Goal: Information Seeking & Learning: Learn about a topic

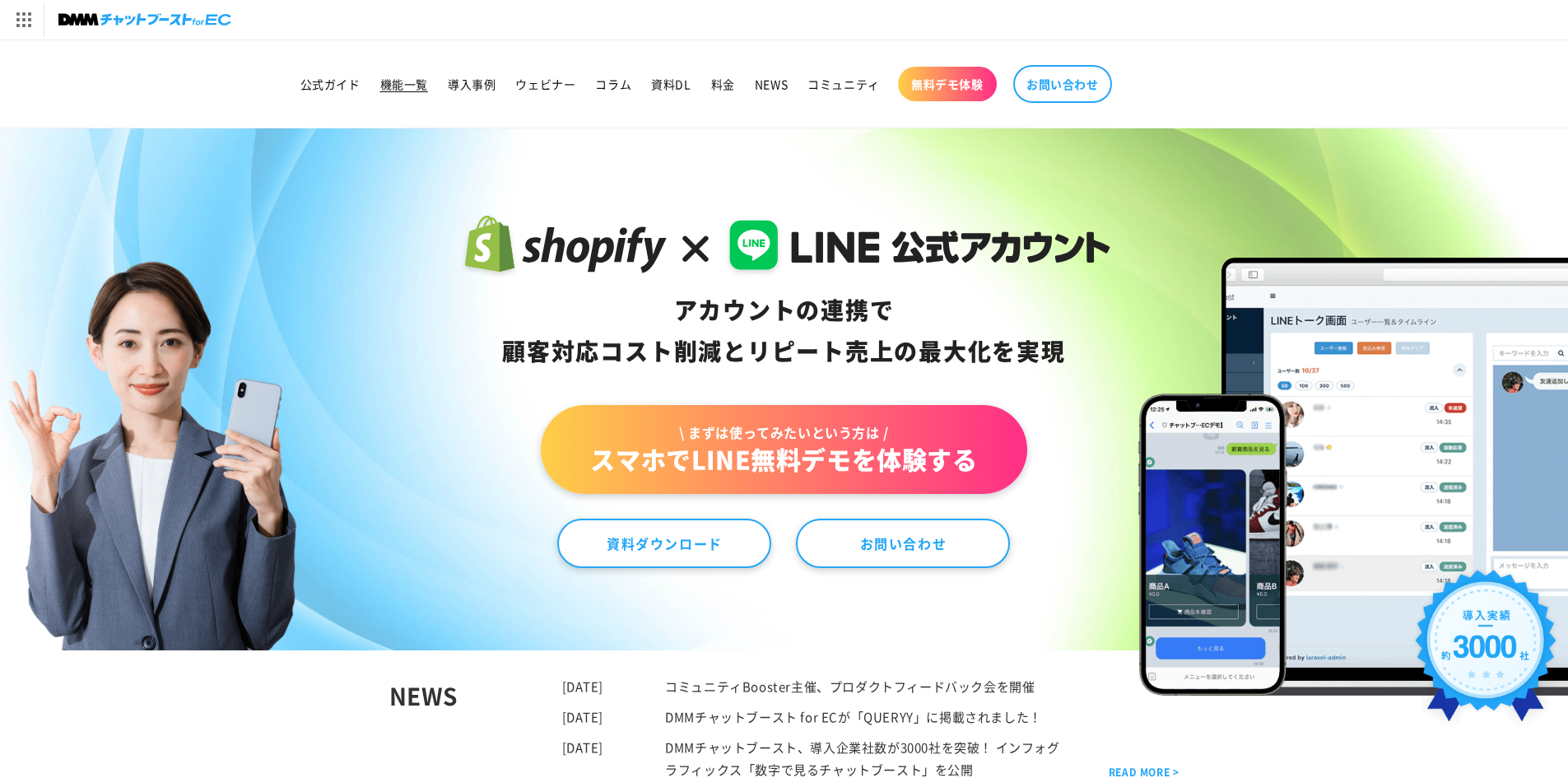
click at [405, 76] on link "機能一覧" at bounding box center [405, 84] width 68 height 35
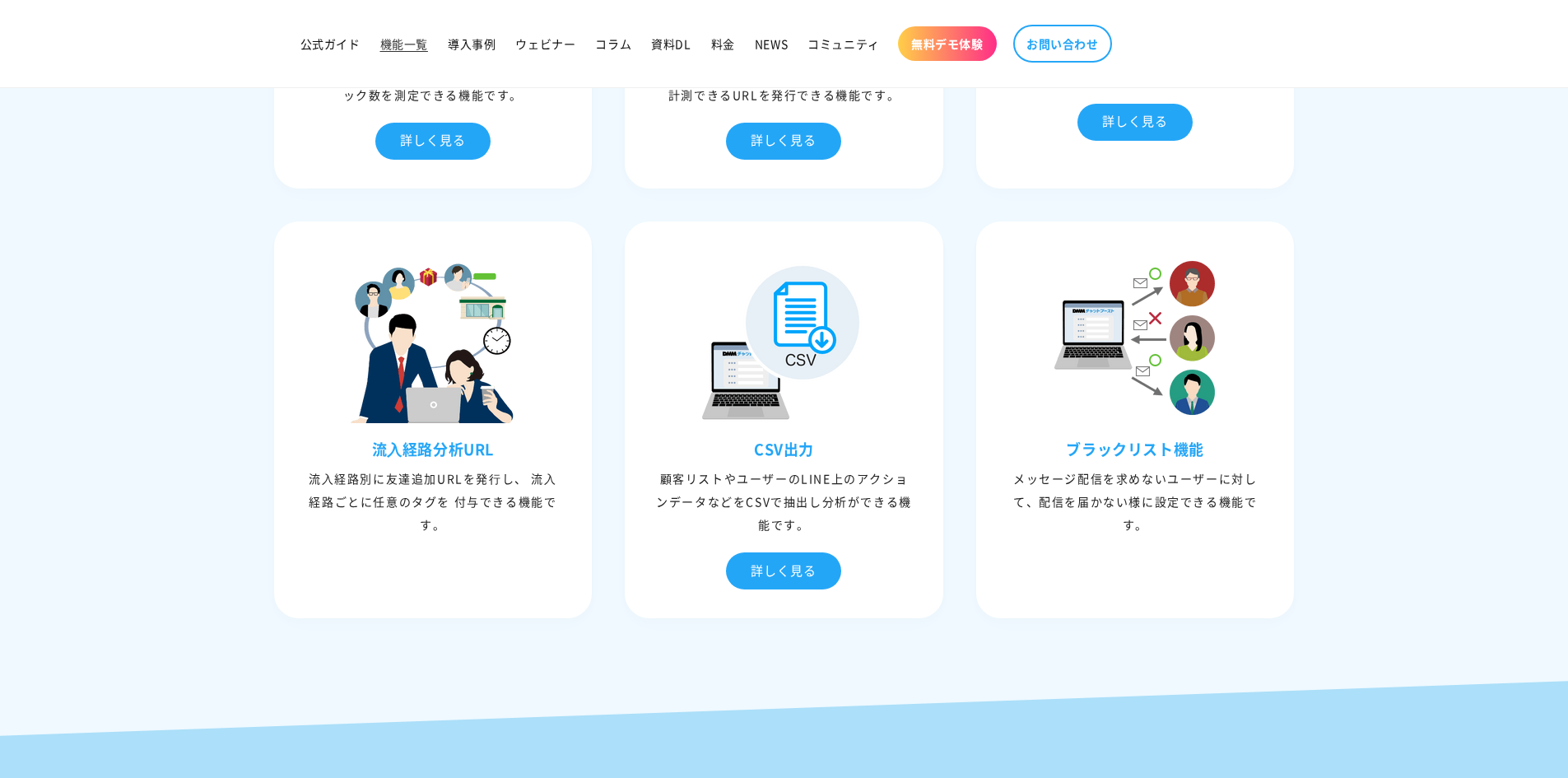
scroll to position [3788, 0]
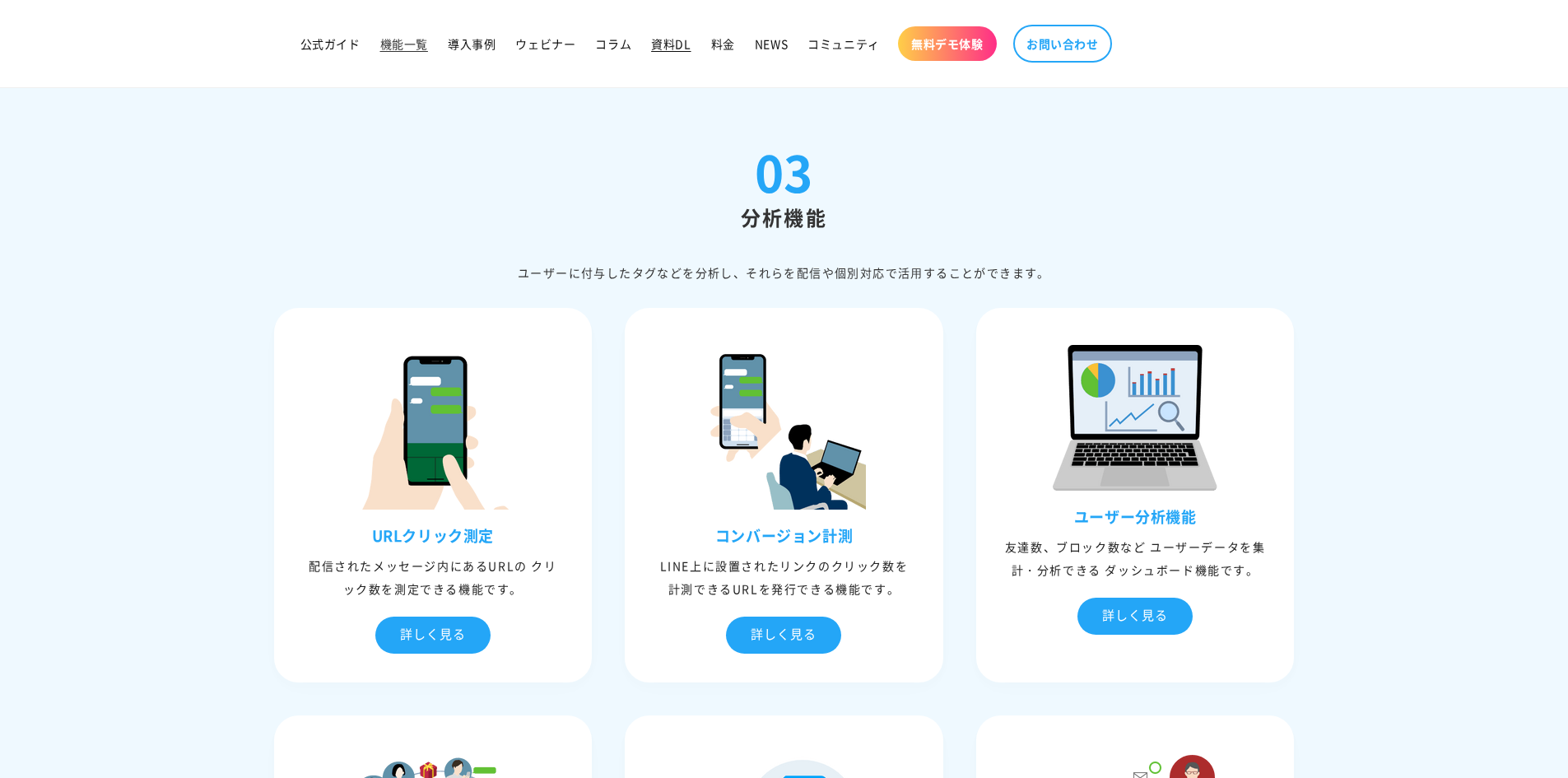
click at [677, 44] on span "資料DL" at bounding box center [671, 43] width 40 height 15
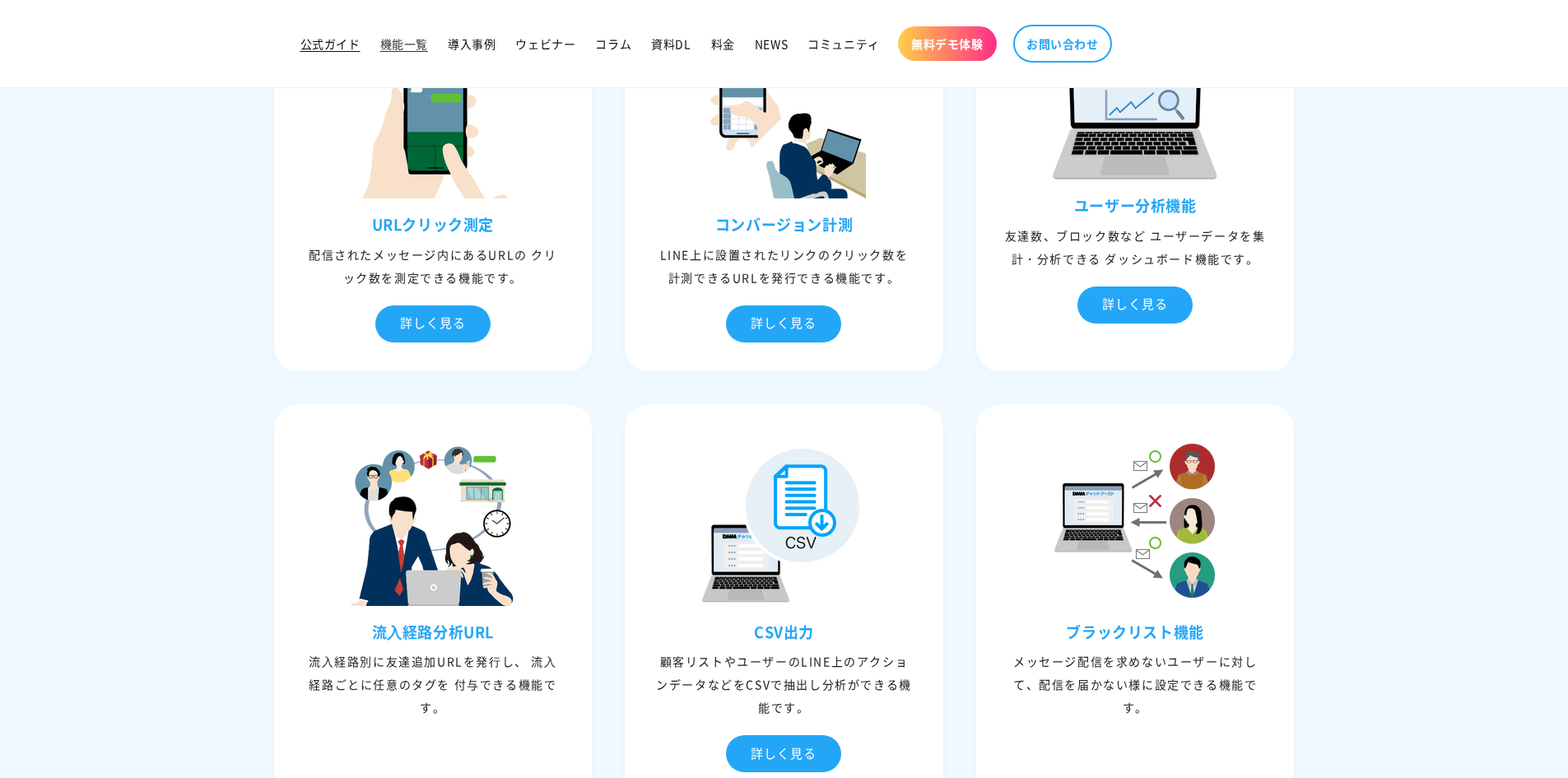
scroll to position [3788, 0]
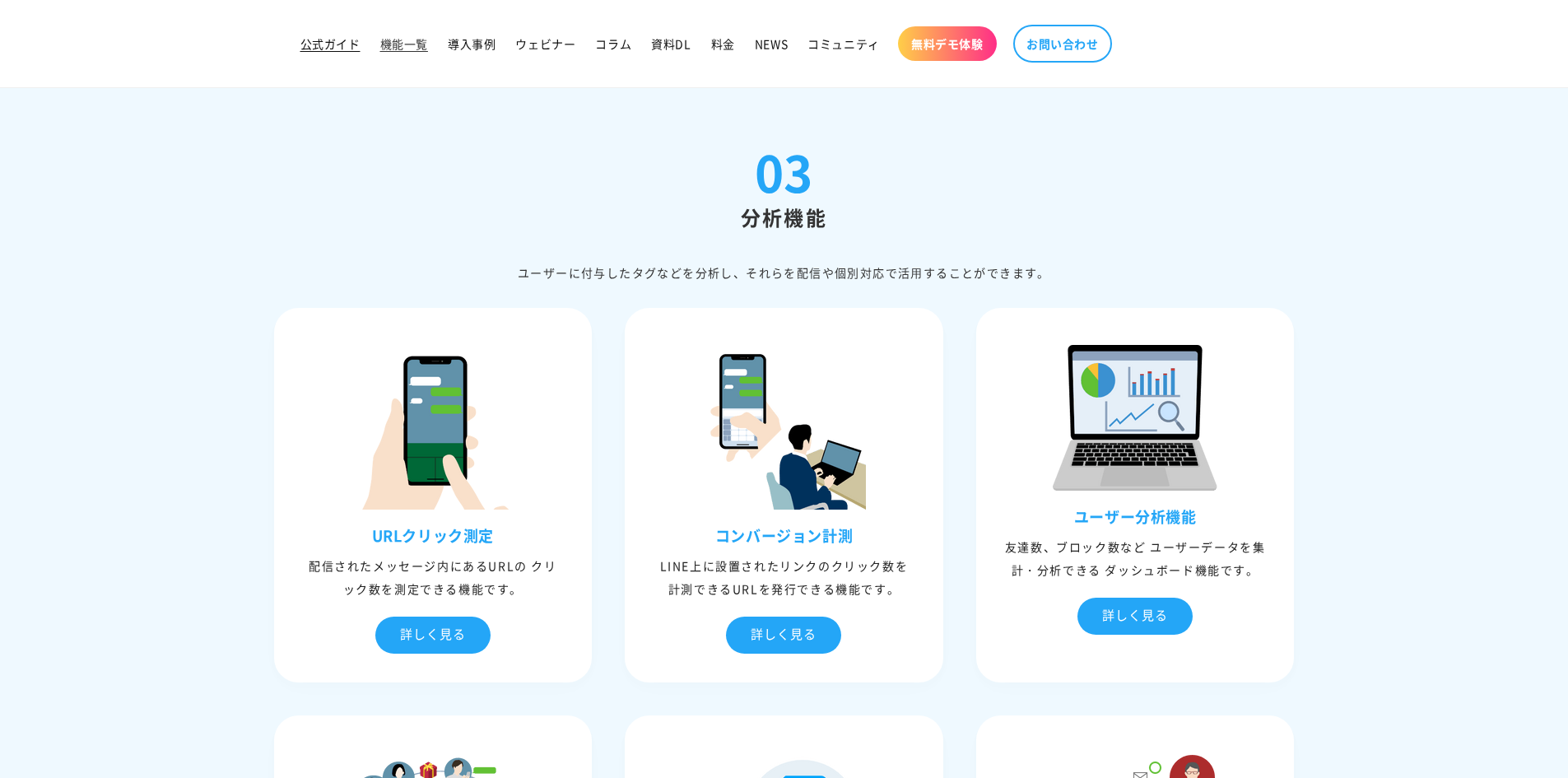
click at [340, 35] on link "公式ガイド" at bounding box center [331, 43] width 80 height 35
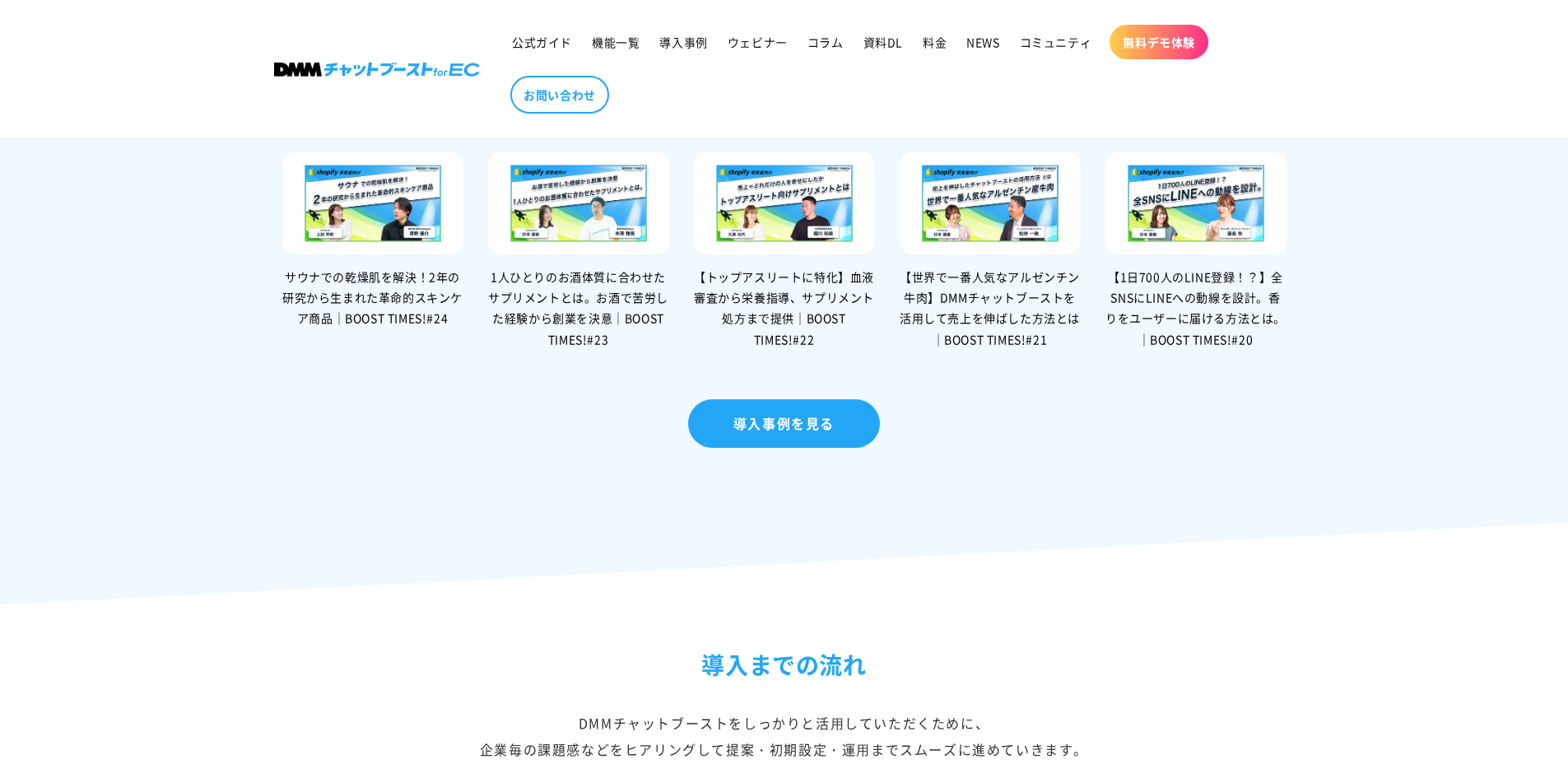
scroll to position [3623, 0]
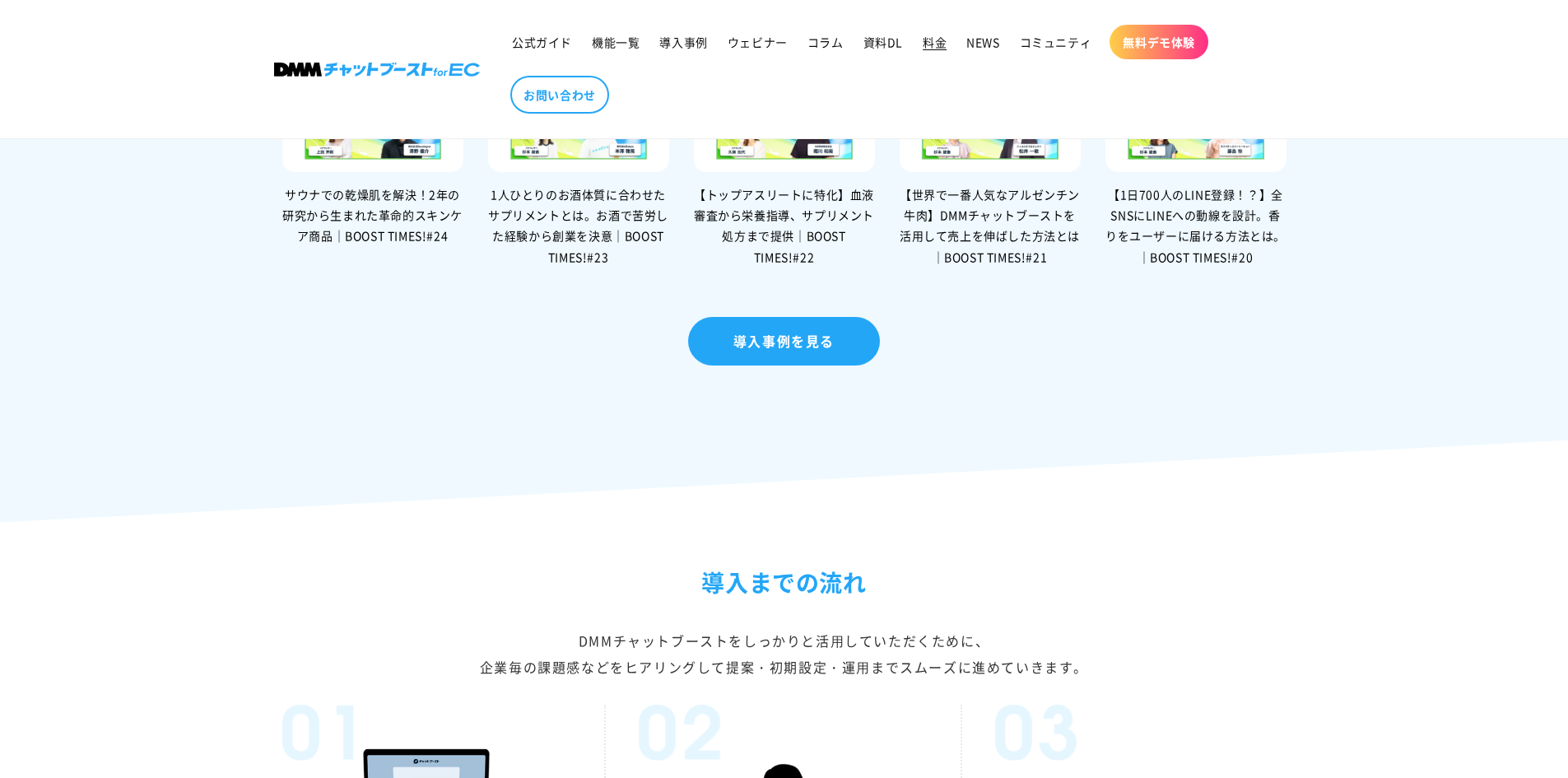
click at [944, 37] on span "料金" at bounding box center [934, 42] width 24 height 15
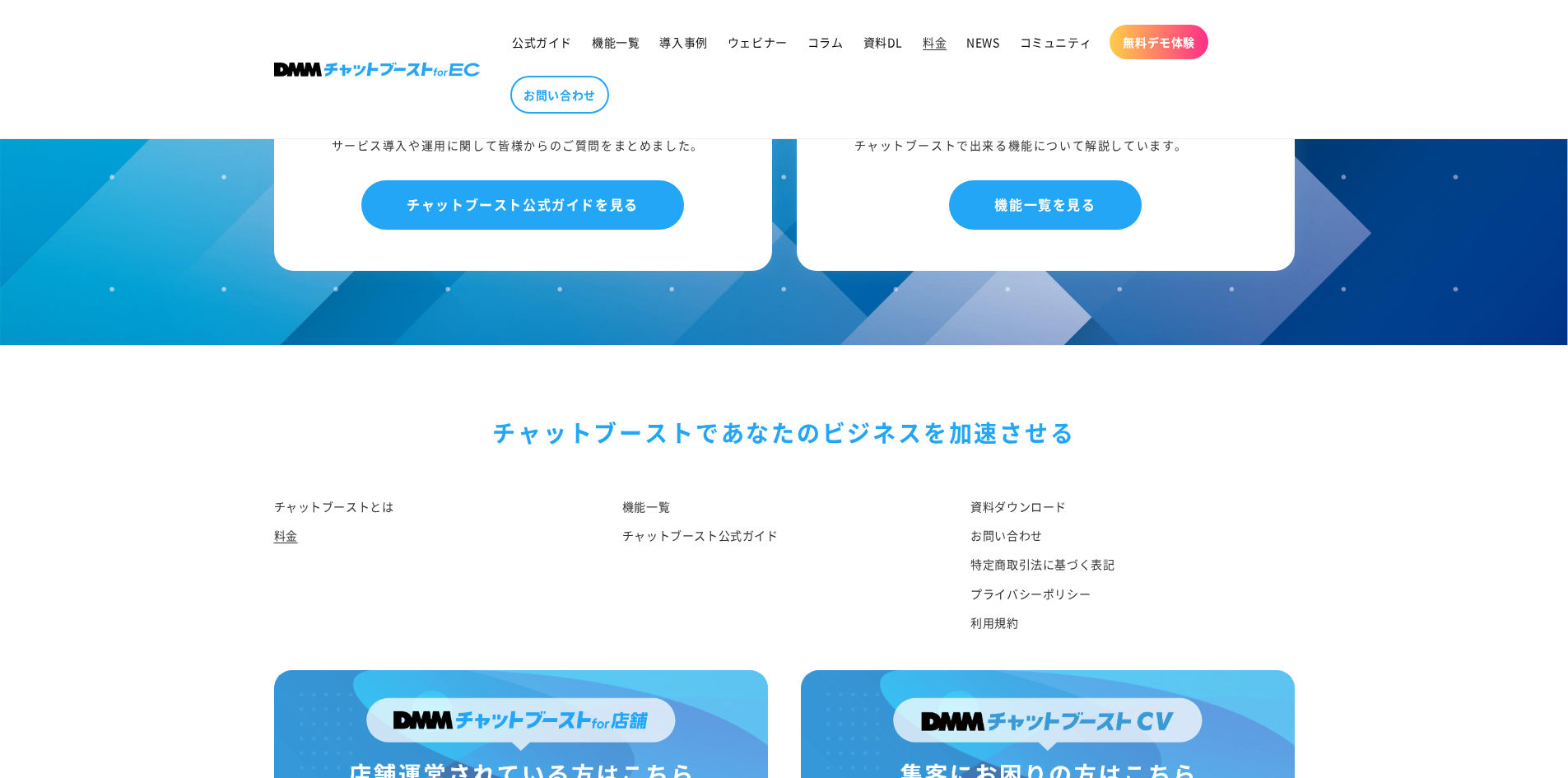
scroll to position [1930, 0]
